Goal: Use online tool/utility: Utilize a website feature to perform a specific function

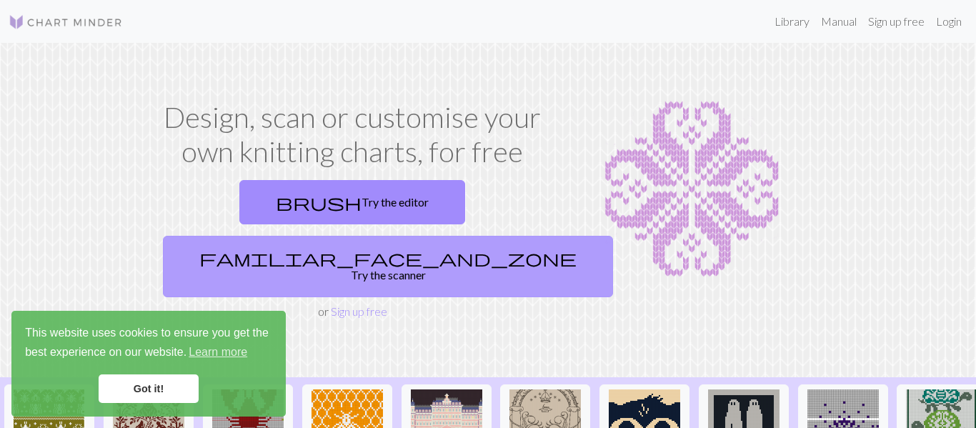
click at [378, 236] on link "familiar_face_and_zone Try the scanner" at bounding box center [388, 266] width 450 height 61
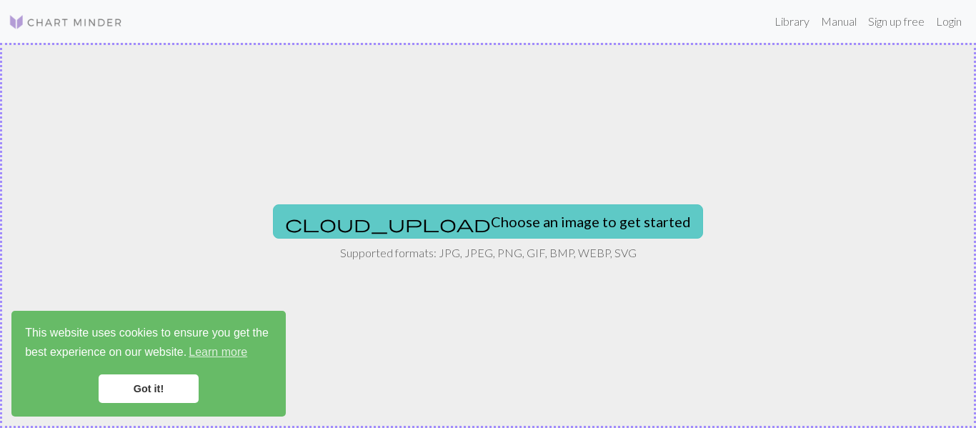
click at [433, 209] on button "cloud_upload Choose an image to get started" at bounding box center [488, 221] width 430 height 34
type input "C:\fakepath\lake.jpg"
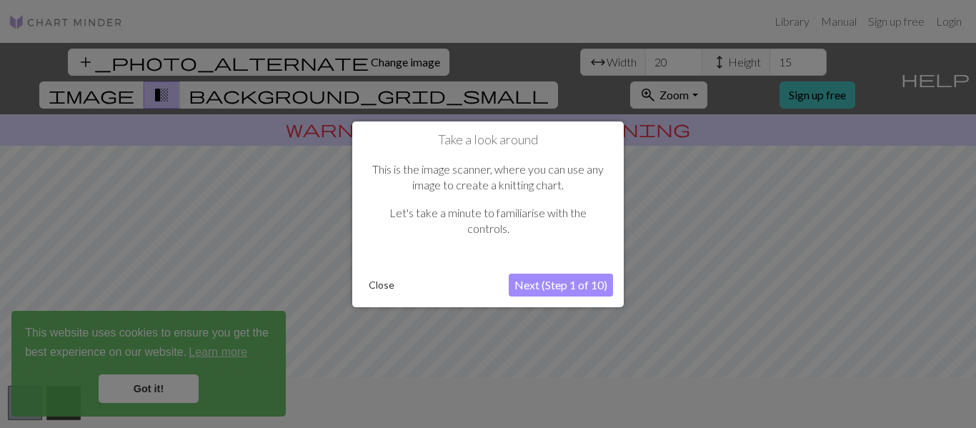
click at [571, 284] on button "Next (Step 1 of 10)" at bounding box center [561, 285] width 104 height 23
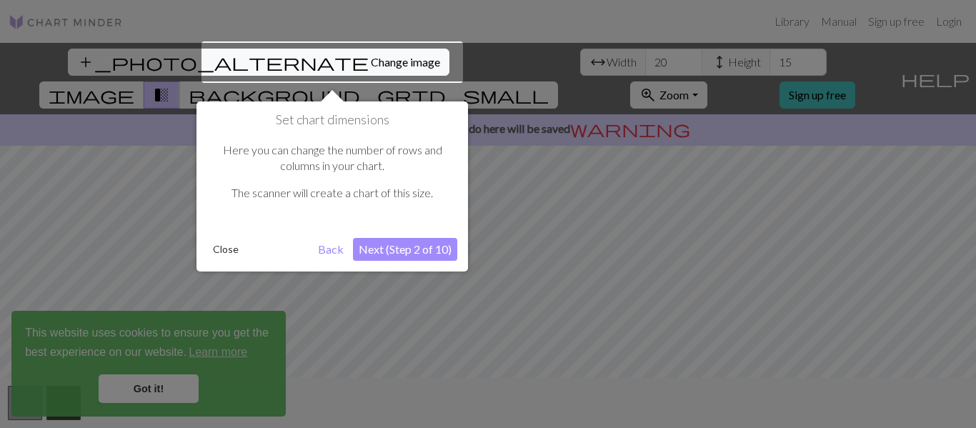
click at [224, 251] on button "Close" at bounding box center [225, 249] width 37 height 21
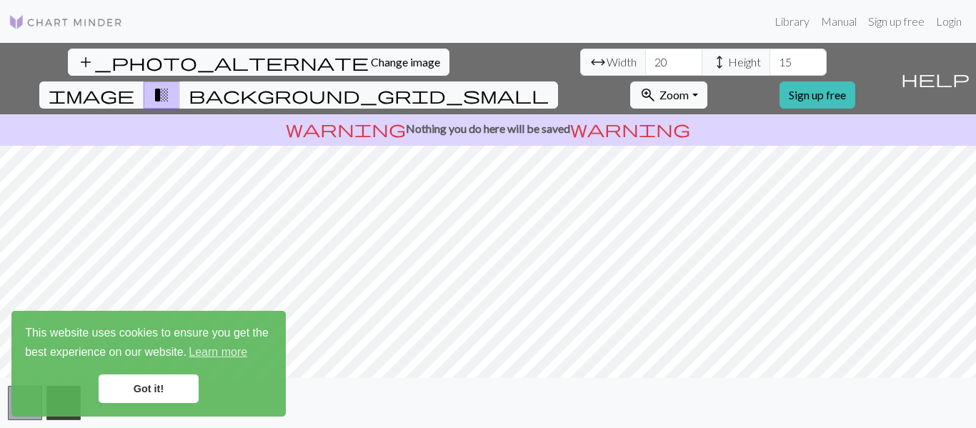
click at [159, 383] on link "Got it!" at bounding box center [149, 388] width 100 height 29
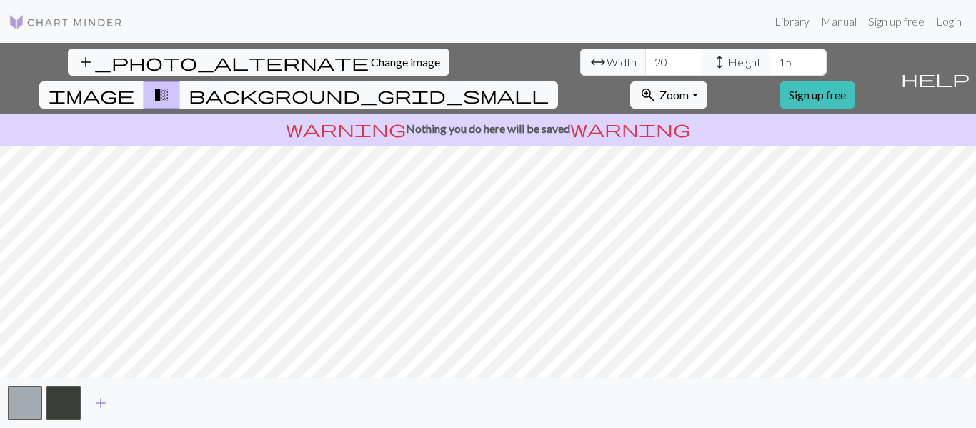
click at [134, 85] on span "image" at bounding box center [92, 95] width 86 height 20
click at [558, 81] on button "background_grid_small" at bounding box center [368, 94] width 379 height 27
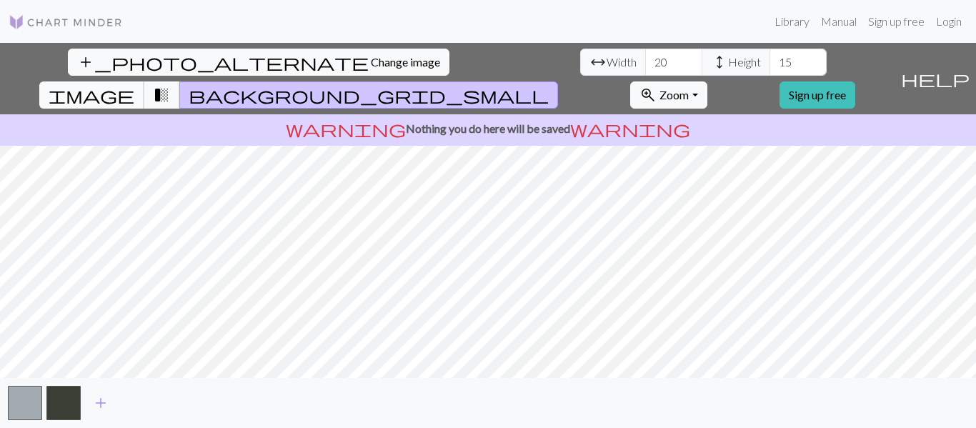
click at [134, 85] on span "image" at bounding box center [92, 95] width 86 height 20
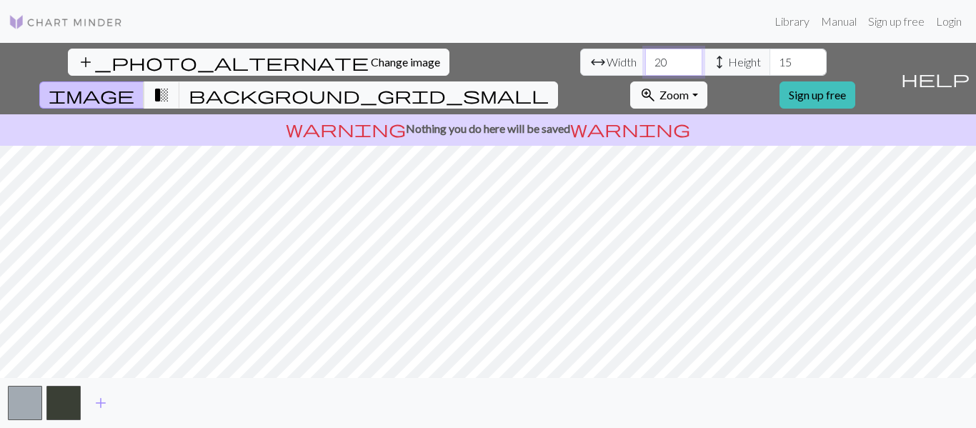
click at [645, 62] on input "20" at bounding box center [673, 62] width 57 height 27
type input "2"
type input "84"
click at [770, 62] on input "15" at bounding box center [798, 62] width 57 height 27
type input "1"
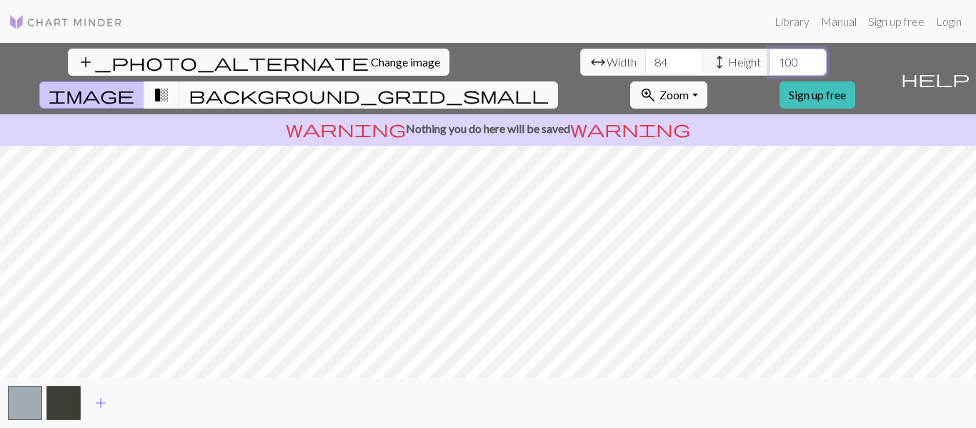
type input "100"
click at [170, 85] on span "transition_fade" at bounding box center [161, 95] width 17 height 20
click at [134, 85] on span "image" at bounding box center [92, 95] width 86 height 20
click at [180, 81] on button "transition_fade" at bounding box center [162, 94] width 36 height 27
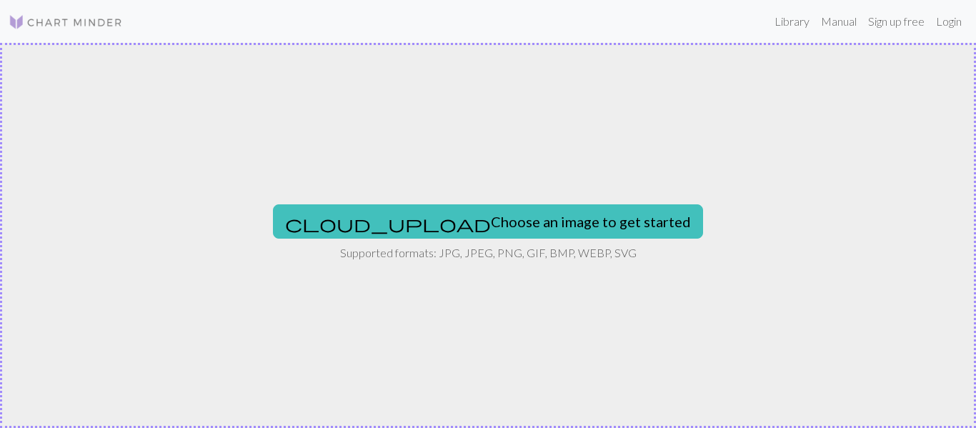
click at [24, 15] on img at bounding box center [66, 22] width 114 height 17
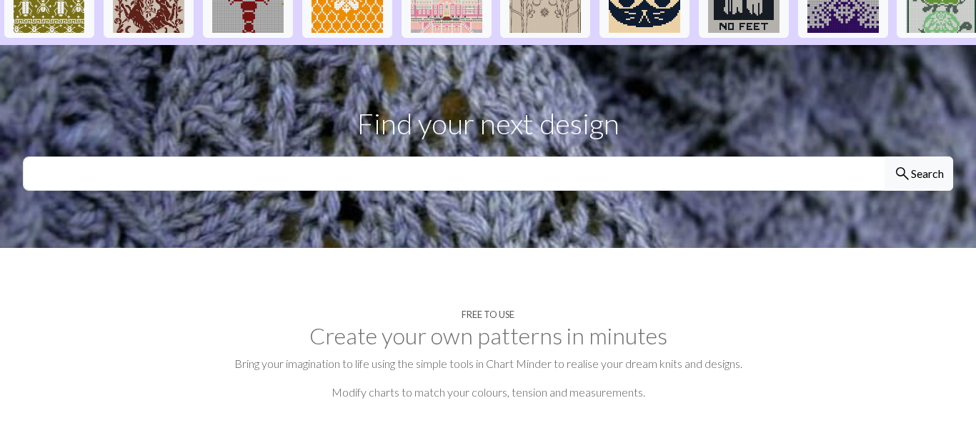
scroll to position [429, 0]
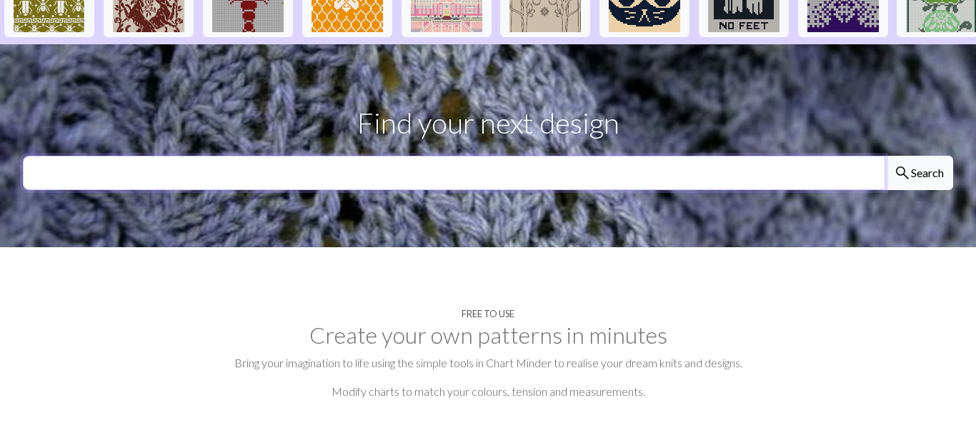
click at [204, 156] on input "text" at bounding box center [454, 173] width 863 height 34
type input "lakefront"
click at [885, 156] on button "search Search" at bounding box center [919, 173] width 69 height 34
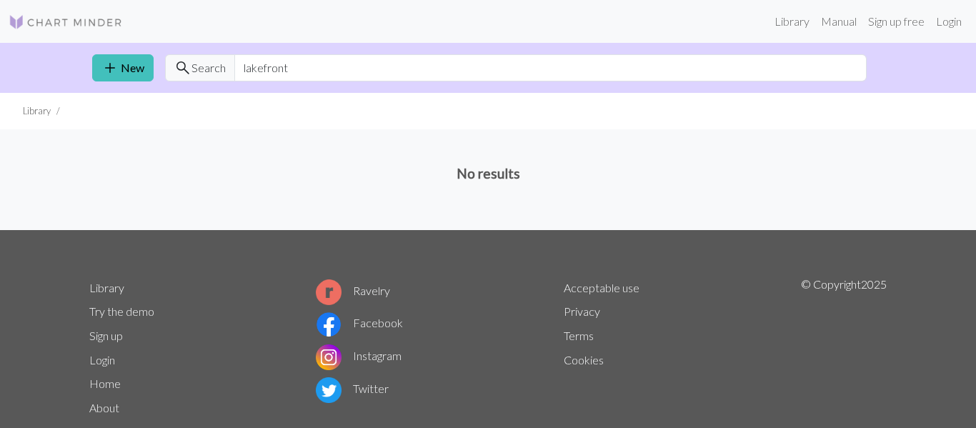
click at [206, 62] on span "Search" at bounding box center [209, 67] width 34 height 17
drag, startPoint x: 306, startPoint y: 74, endPoint x: 265, endPoint y: 75, distance: 40.8
click at [265, 75] on input "lakefront" at bounding box center [550, 67] width 632 height 27
click at [269, 69] on input "lakef" at bounding box center [550, 67] width 632 height 27
type input "lake"
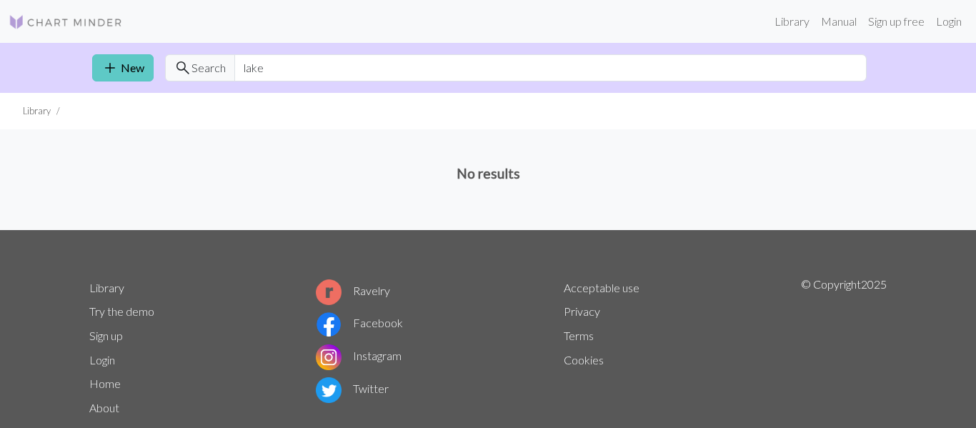
click at [121, 77] on link "add New" at bounding box center [122, 67] width 61 height 27
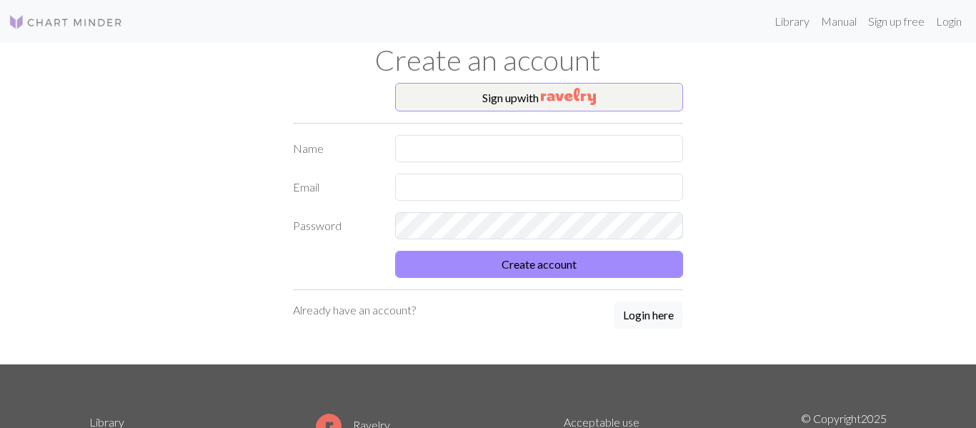
click at [30, 17] on img at bounding box center [66, 22] width 114 height 17
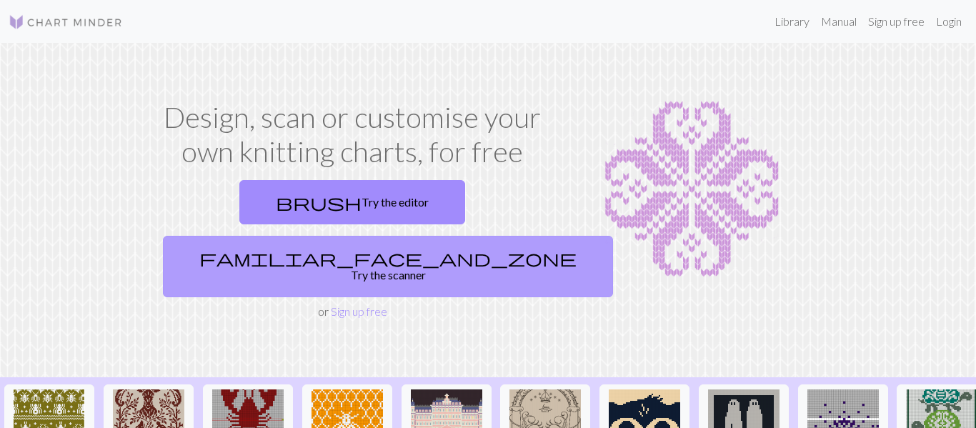
click at [444, 236] on link "familiar_face_and_zone Try the scanner" at bounding box center [388, 266] width 450 height 61
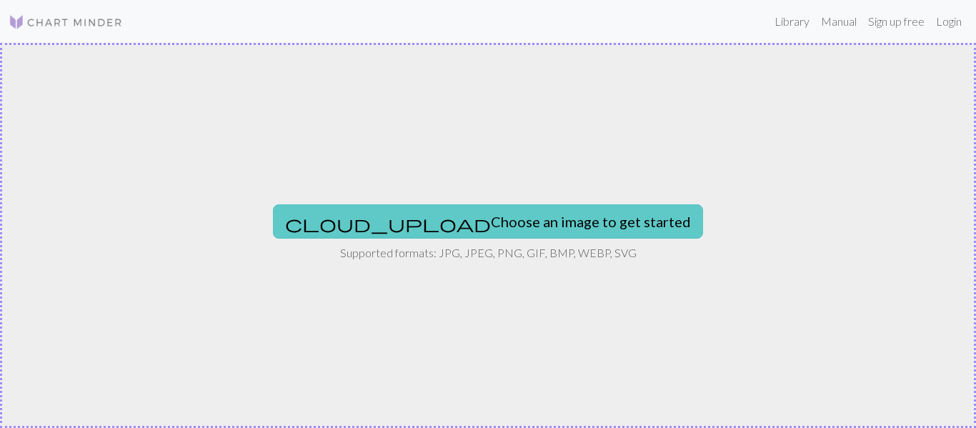
click at [438, 209] on button "cloud_upload Choose an image to get started" at bounding box center [488, 221] width 430 height 34
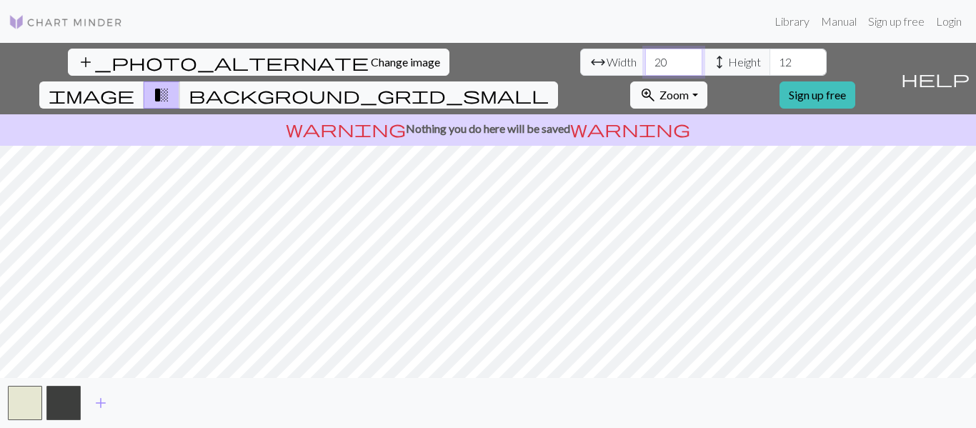
click at [645, 66] on input "20" at bounding box center [673, 62] width 57 height 27
click at [645, 64] on input "20" at bounding box center [673, 62] width 57 height 27
type input "2"
type input "84"
click at [770, 66] on input "12" at bounding box center [798, 62] width 57 height 27
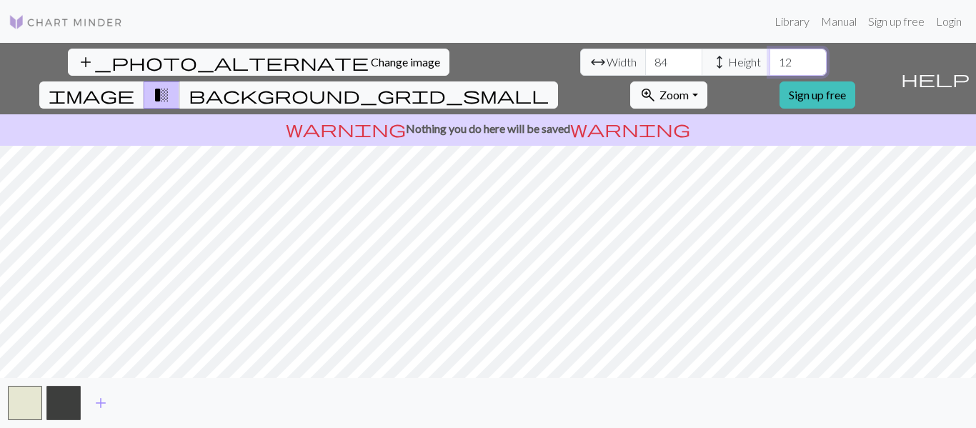
type input "1"
type input "90"
click at [134, 85] on span "image" at bounding box center [92, 95] width 86 height 20
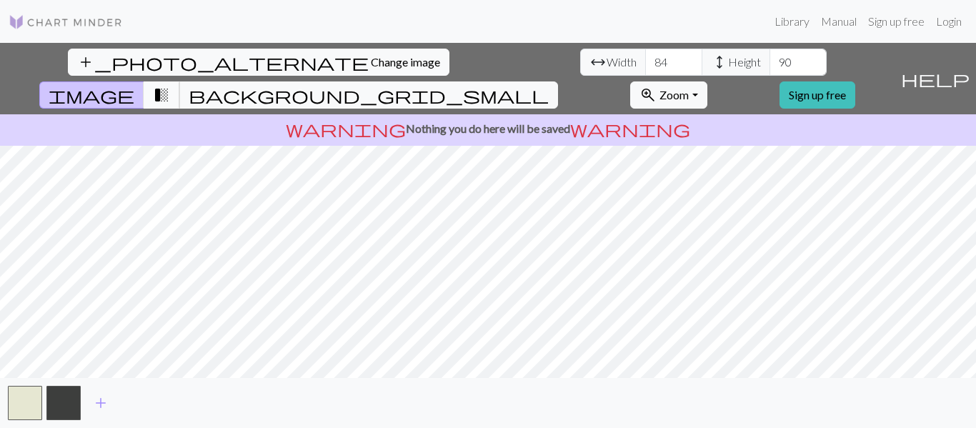
click at [170, 85] on span "transition_fade" at bounding box center [161, 95] width 17 height 20
click at [645, 56] on input "84" at bounding box center [673, 62] width 57 height 27
type input "8"
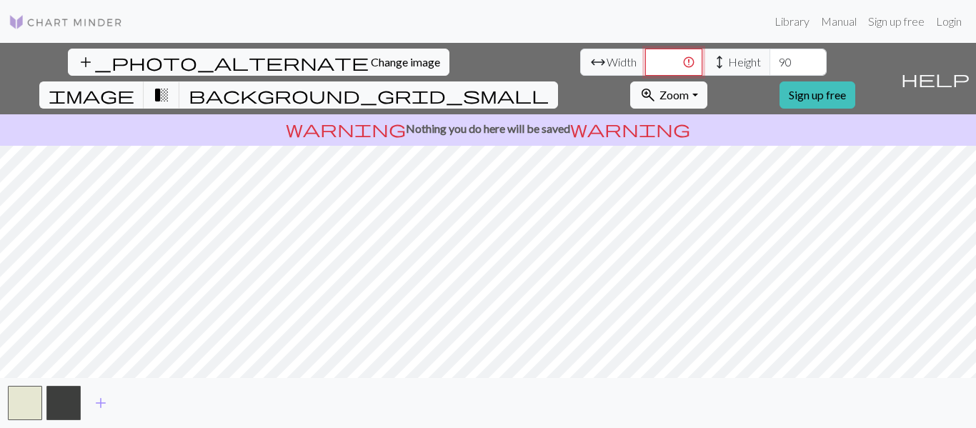
type input "0"
type input "2"
type input "0"
type input "20"
drag, startPoint x: 433, startPoint y: 64, endPoint x: 415, endPoint y: 63, distance: 17.9
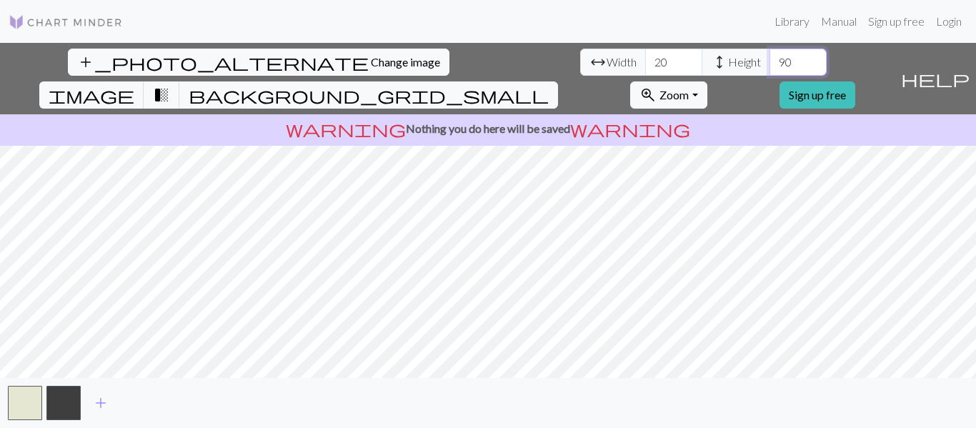
click at [770, 63] on input "90" at bounding box center [798, 62] width 57 height 27
type input "9"
type input "30"
click at [170, 85] on span "transition_fade" at bounding box center [161, 95] width 17 height 20
click at [134, 85] on span "image" at bounding box center [92, 95] width 86 height 20
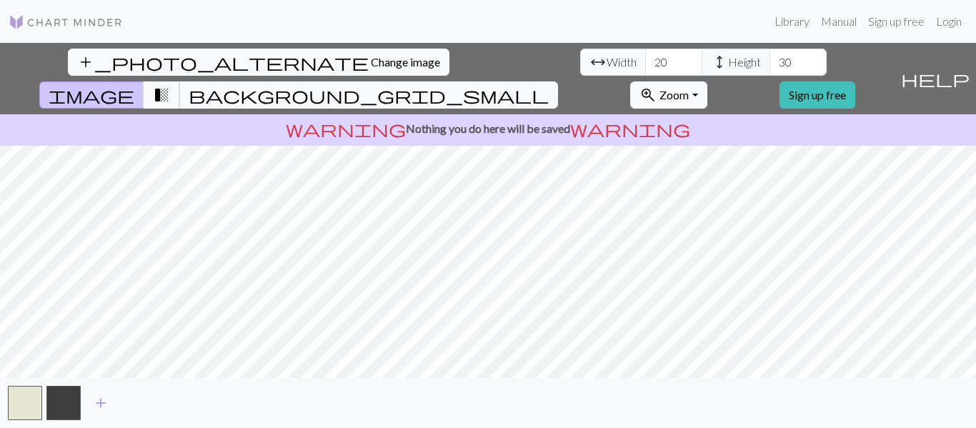
click at [180, 81] on button "transition_fade" at bounding box center [162, 94] width 36 height 27
click at [549, 85] on span "background_grid_small" at bounding box center [369, 95] width 360 height 20
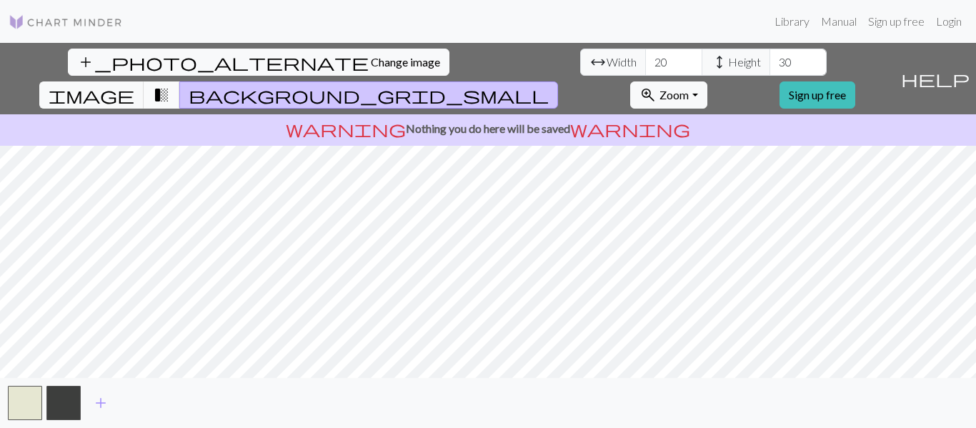
click at [170, 85] on span "transition_fade" at bounding box center [161, 95] width 17 height 20
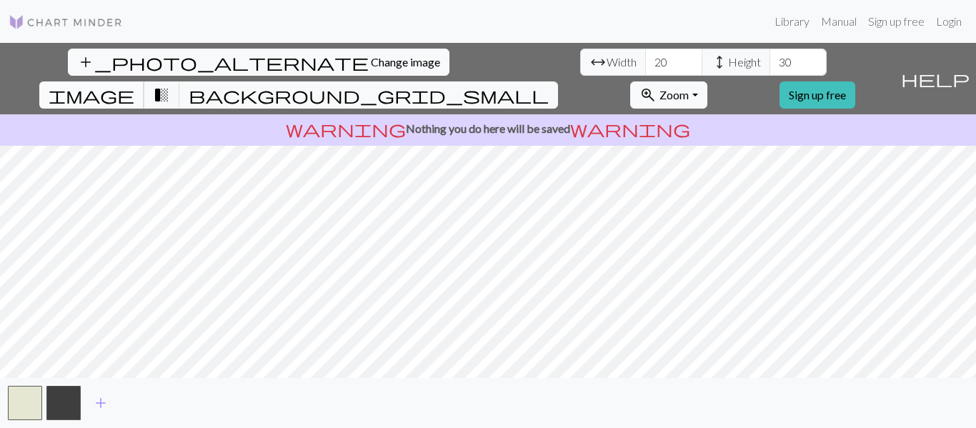
click at [144, 81] on button "image" at bounding box center [91, 94] width 105 height 27
